Goal: Task Accomplishment & Management: Manage account settings

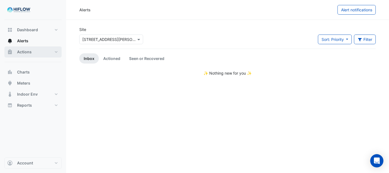
click at [29, 53] on span "Actions" at bounding box center [24, 52] width 15 height 6
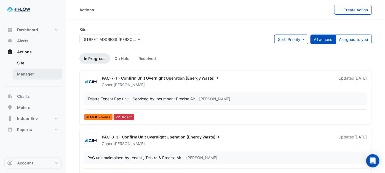
click at [28, 73] on link "Manager" at bounding box center [37, 73] width 49 height 11
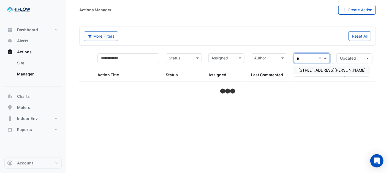
type input "**"
click at [310, 70] on span "[STREET_ADDRESS][PERSON_NAME]" at bounding box center [332, 70] width 67 height 5
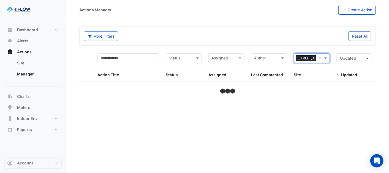
select select "***"
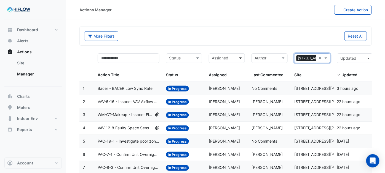
click at [242, 57] on span at bounding box center [241, 58] width 7 height 6
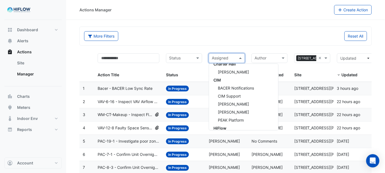
scroll to position [114, 0]
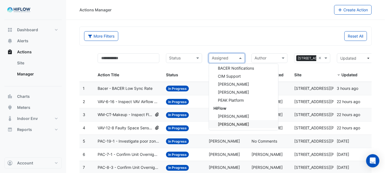
click at [236, 122] on span "[PERSON_NAME]" at bounding box center [233, 124] width 31 height 5
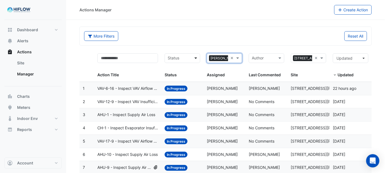
click at [195, 56] on span at bounding box center [196, 58] width 7 height 6
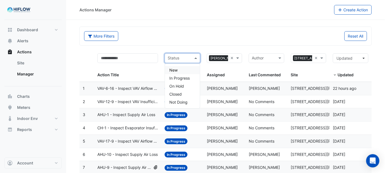
click at [174, 68] on span "New" at bounding box center [173, 70] width 8 height 5
click at [197, 59] on span at bounding box center [196, 58] width 7 height 6
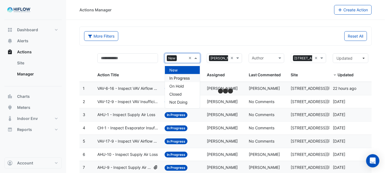
click at [178, 77] on span "In Progress" at bounding box center [179, 78] width 20 height 5
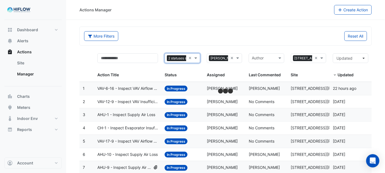
drag, startPoint x: 195, startPoint y: 58, endPoint x: 194, endPoint y: 62, distance: 4.5
click at [195, 58] on span at bounding box center [196, 58] width 7 height 6
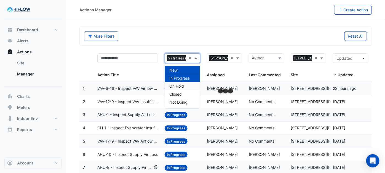
click at [176, 86] on span "On Hold" at bounding box center [176, 86] width 15 height 5
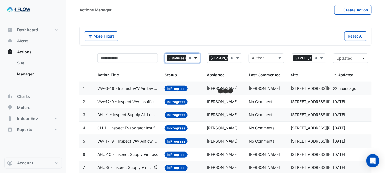
click at [195, 58] on span at bounding box center [196, 58] width 7 height 6
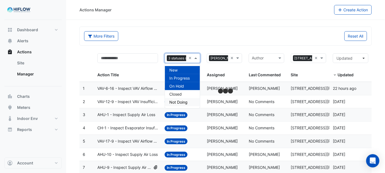
click at [181, 101] on span "Not Doing" at bounding box center [178, 102] width 18 height 5
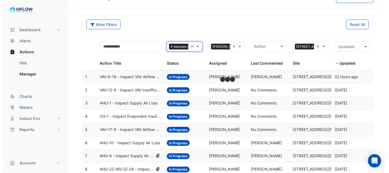
scroll to position [61, 0]
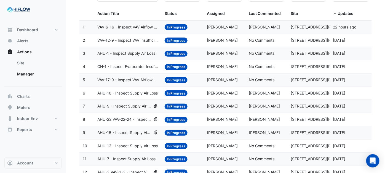
click at [125, 26] on span "VAV-6-16 - Inspect VAV Airflow Leak" at bounding box center [127, 27] width 61 height 6
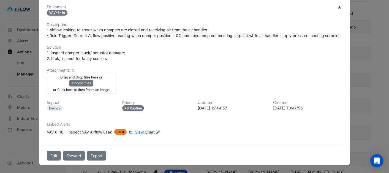
scroll to position [152, 0]
click at [79, 83] on button "Choose files" at bounding box center [81, 83] width 24 height 6
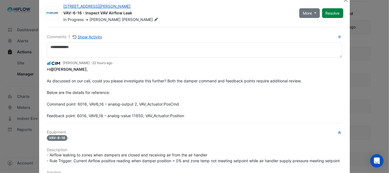
scroll to position [0, 0]
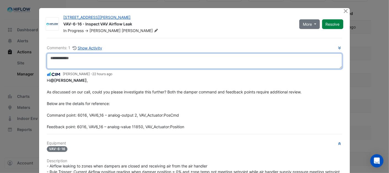
click at [75, 60] on textarea at bounding box center [194, 60] width 295 height 15
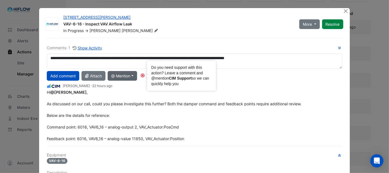
click at [141, 75] on circle "Tooltip anchor" at bounding box center [142, 75] width 3 height 3
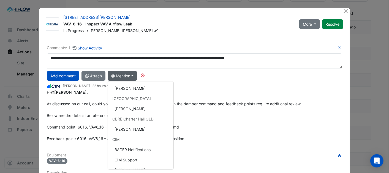
scroll to position [53, 0]
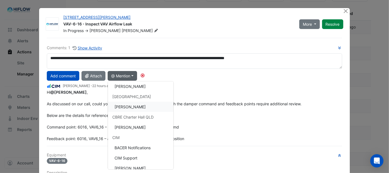
click at [135, 108] on button "[PERSON_NAME]" at bounding box center [141, 106] width 66 height 10
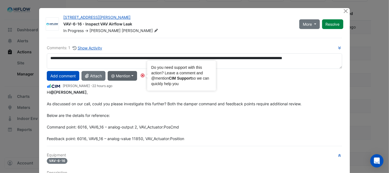
click at [142, 74] on circle "Tooltip anchor" at bounding box center [142, 75] width 3 height 3
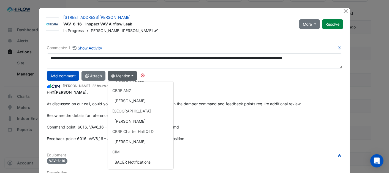
scroll to position [8, 0]
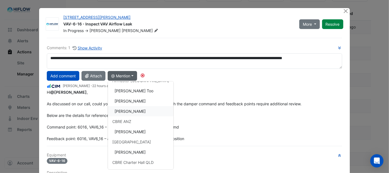
click at [136, 110] on button "[PERSON_NAME]" at bounding box center [141, 111] width 66 height 10
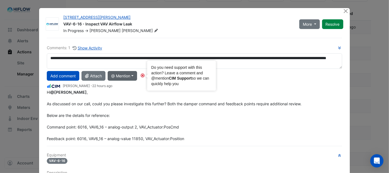
click at [141, 77] on circle "Tooltip anchor" at bounding box center [142, 75] width 3 height 3
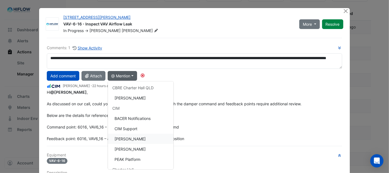
scroll to position [84, 0]
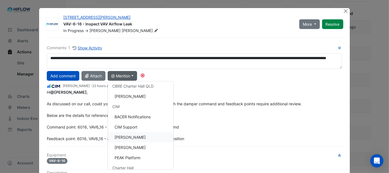
click at [125, 134] on button "[PERSON_NAME]" at bounding box center [141, 137] width 66 height 10
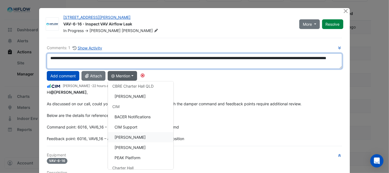
type textarea "**********"
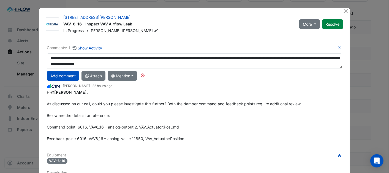
click at [61, 76] on button "Add comment" at bounding box center [63, 76] width 33 height 10
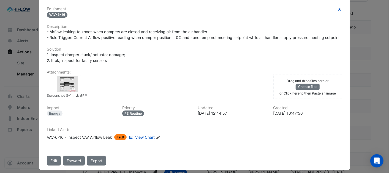
scroll to position [115, 0]
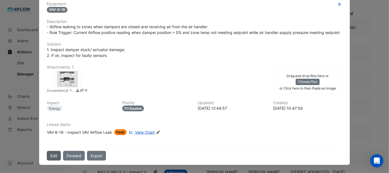
click at [55, 156] on button "Edit" at bounding box center [54, 156] width 14 height 10
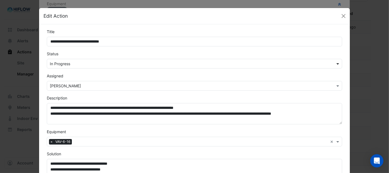
click at [337, 63] on span at bounding box center [338, 64] width 7 height 6
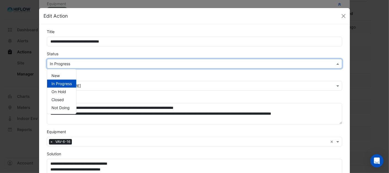
click at [60, 87] on div "In Progress" at bounding box center [61, 83] width 29 height 8
click at [337, 63] on span at bounding box center [338, 64] width 7 height 6
click at [60, 91] on span "On Hold" at bounding box center [59, 91] width 15 height 5
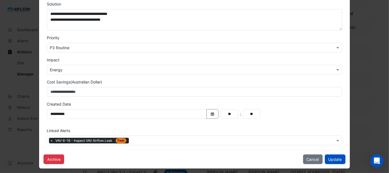
scroll to position [153, 0]
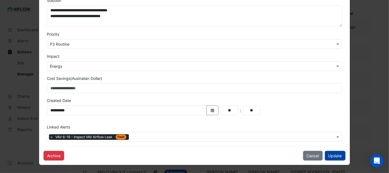
click at [336, 155] on button "Update" at bounding box center [335, 156] width 21 height 10
